Goal: Task Accomplishment & Management: Manage account settings

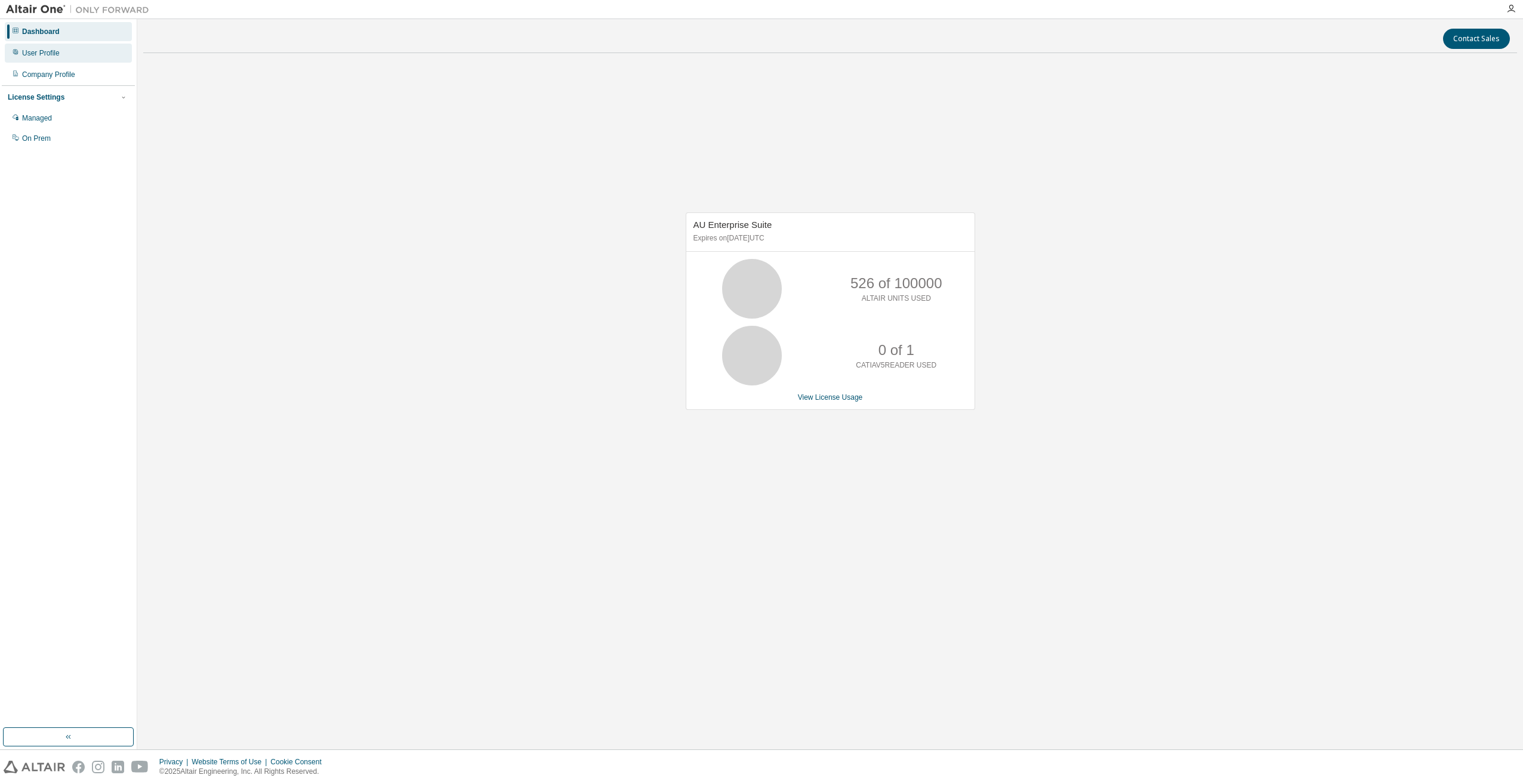
click at [71, 54] on div "User Profile" at bounding box center [68, 53] width 127 height 19
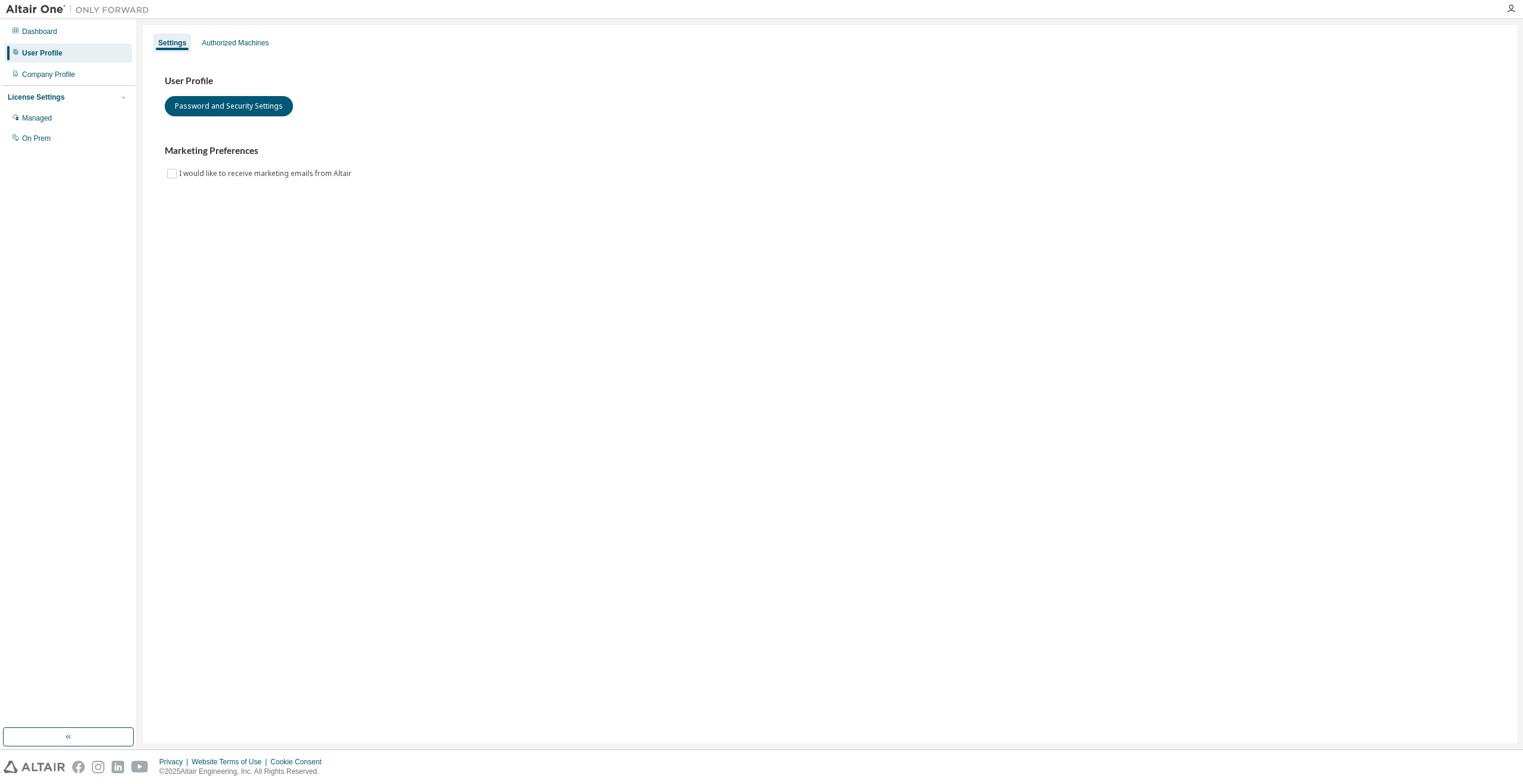
click at [219, 32] on div "Settings Authorized Machines User Profile Password and Security Settings Market…" at bounding box center [830, 385] width 1374 height 718
click at [220, 35] on div "Authorized Machines" at bounding box center [235, 42] width 76 height 19
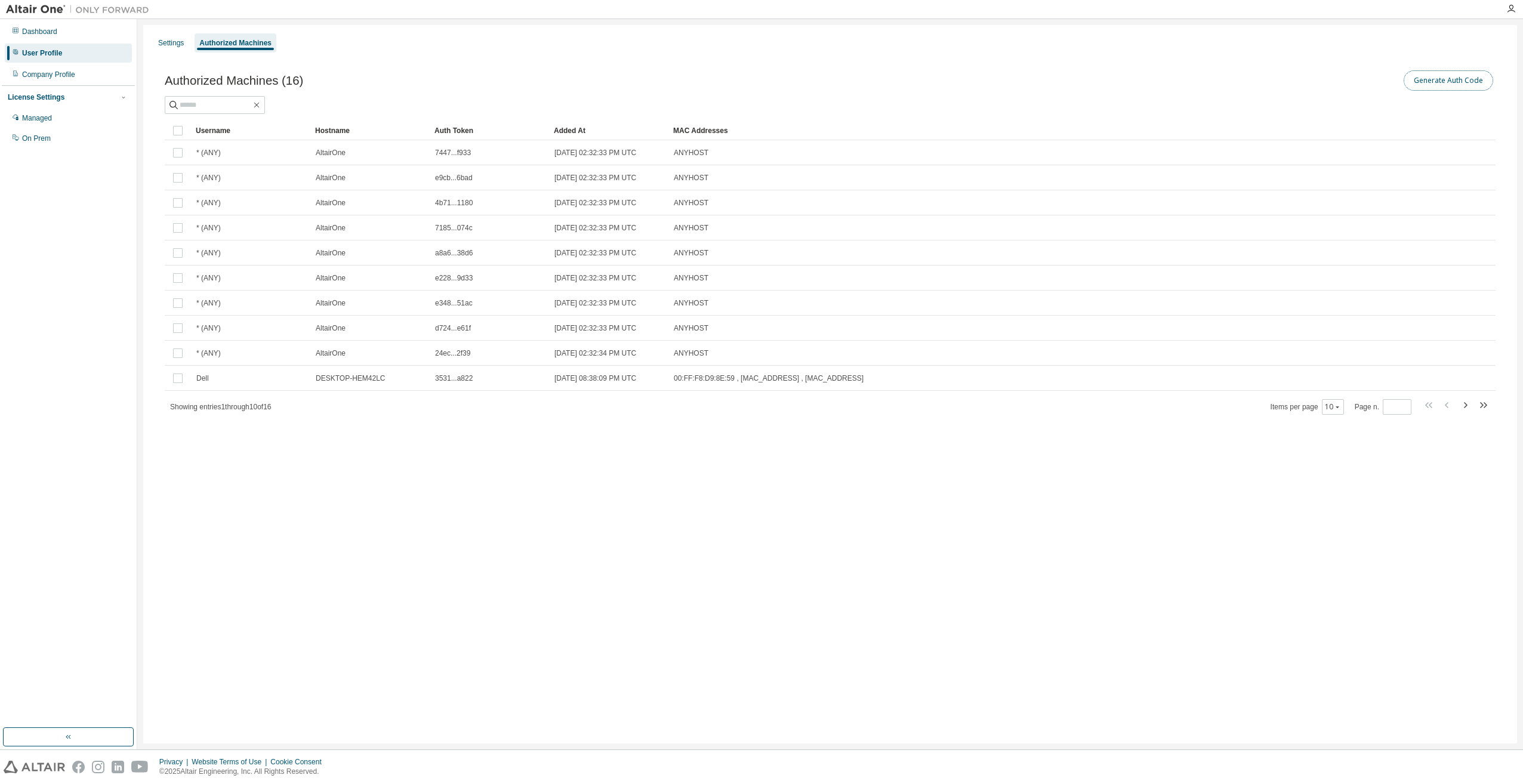
click at [1475, 87] on button "Generate Auth Code" at bounding box center [1449, 80] width 90 height 20
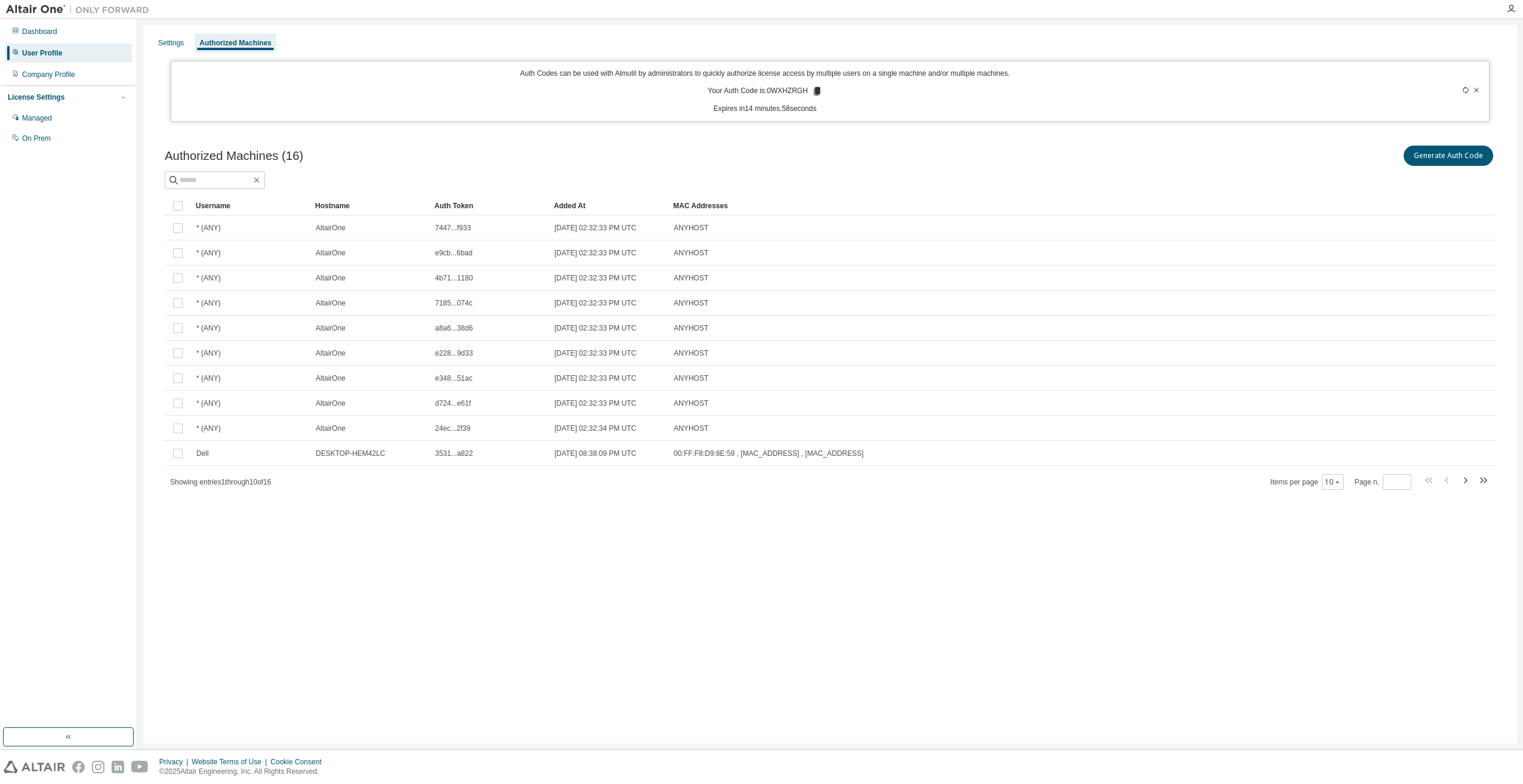
click at [814, 86] on icon at bounding box center [817, 91] width 11 height 11
